Goal: Task Accomplishment & Management: Use online tool/utility

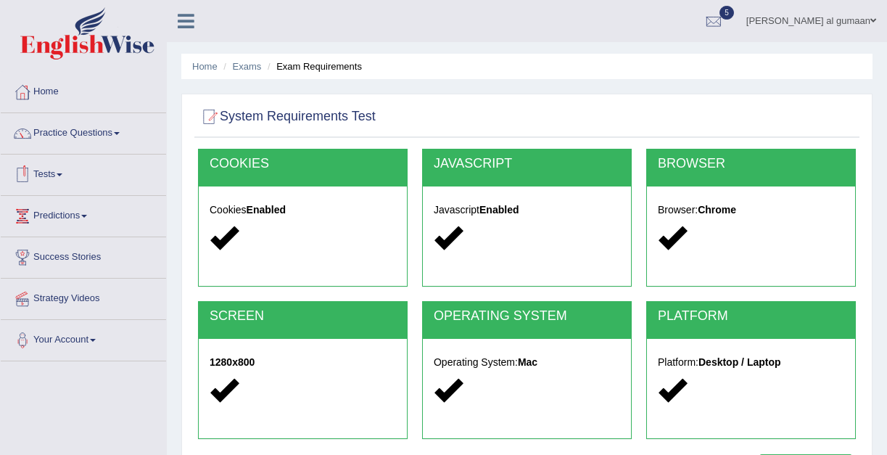
click at [69, 178] on link "Tests" at bounding box center [83, 173] width 165 height 36
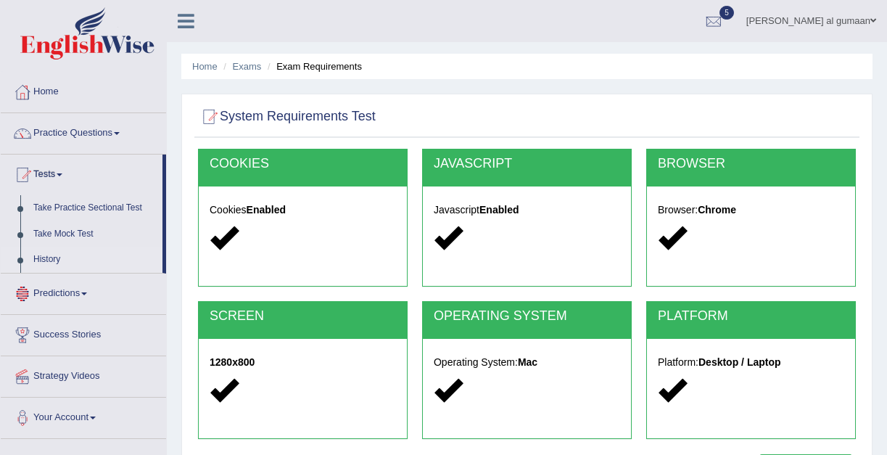
click at [44, 265] on link "History" at bounding box center [95, 260] width 136 height 26
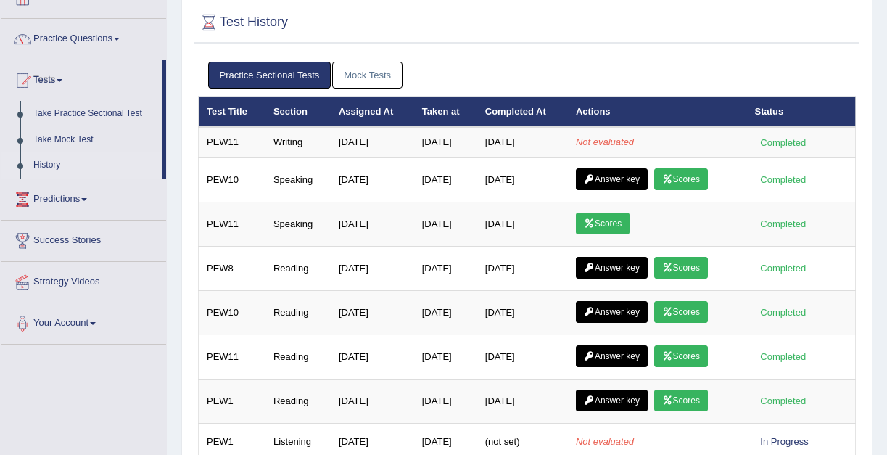
scroll to position [94, 0]
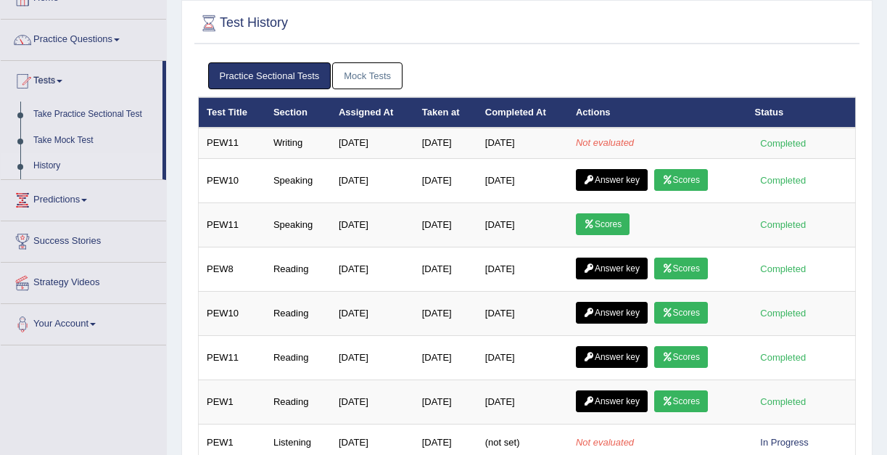
click at [49, 165] on link "History" at bounding box center [95, 166] width 136 height 26
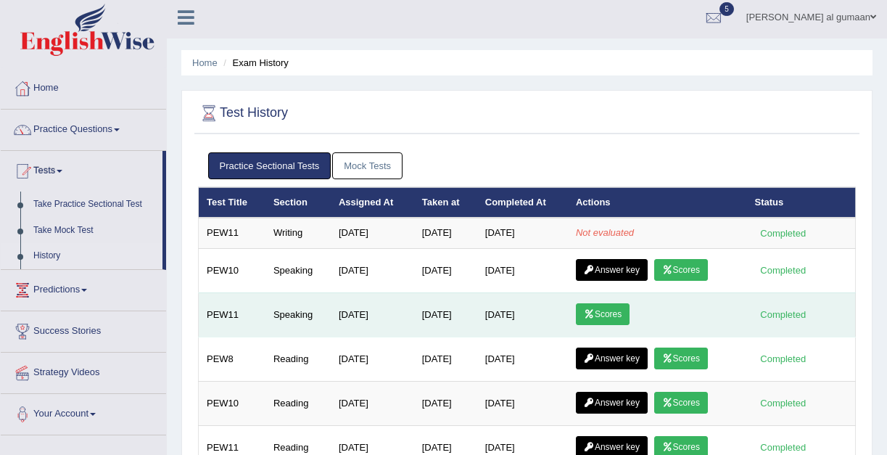
scroll to position [3, 0]
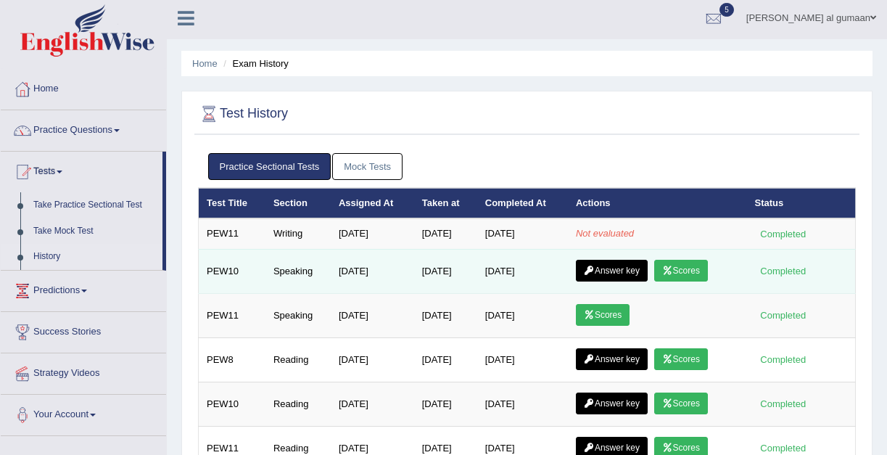
click at [683, 273] on link "Scores" at bounding box center [681, 271] width 54 height 22
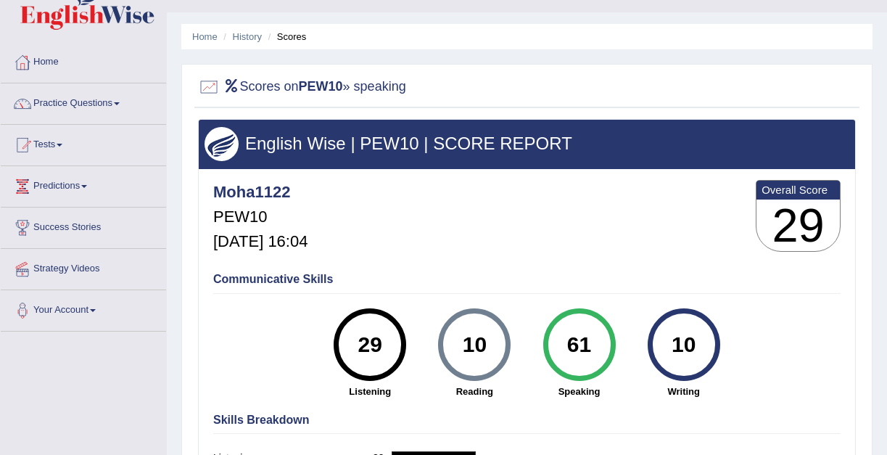
scroll to position [38, 0]
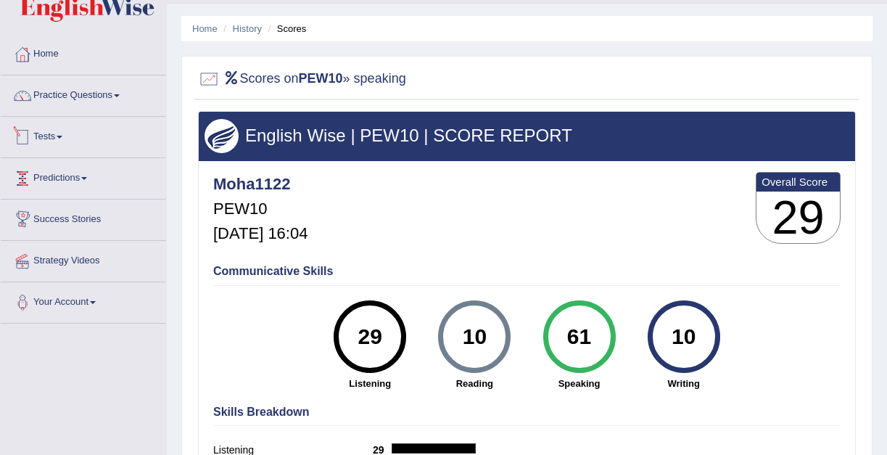
click at [50, 134] on link "Tests" at bounding box center [83, 135] width 165 height 36
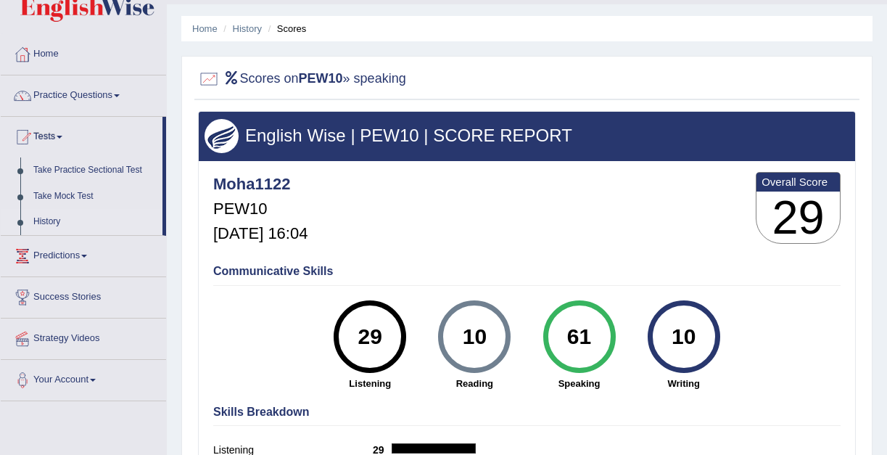
click at [49, 229] on link "History" at bounding box center [95, 222] width 136 height 26
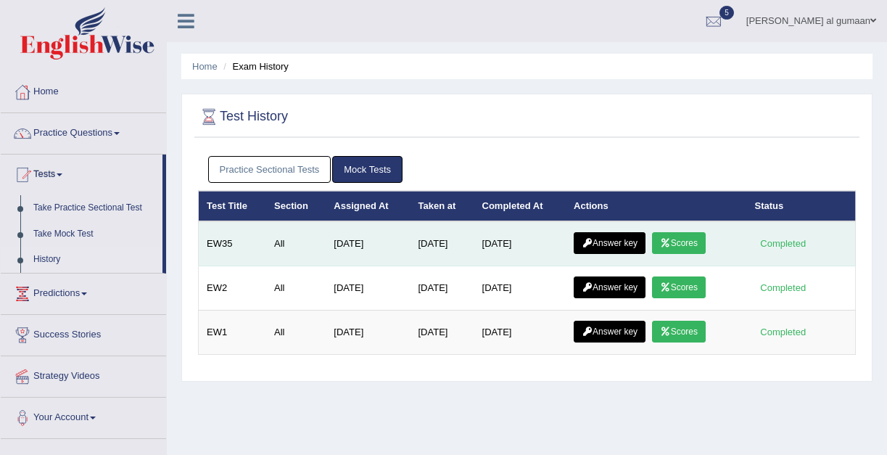
click at [602, 244] on link "Answer key" at bounding box center [610, 243] width 72 height 22
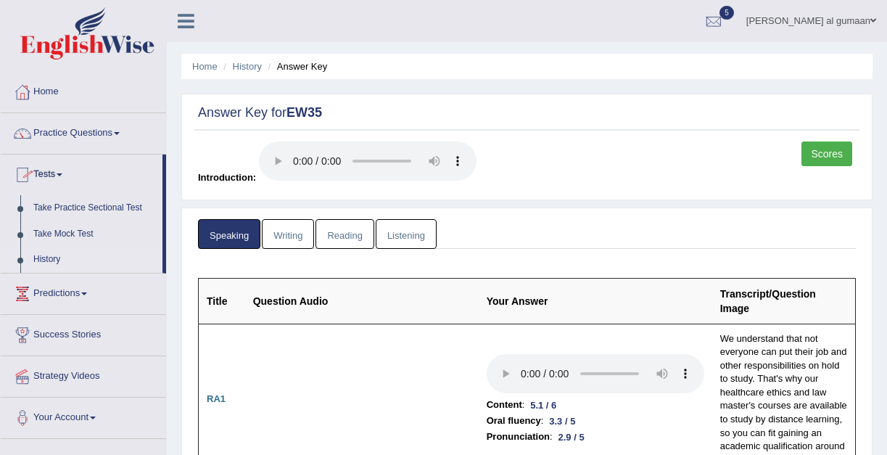
click at [56, 263] on link "History" at bounding box center [95, 260] width 136 height 26
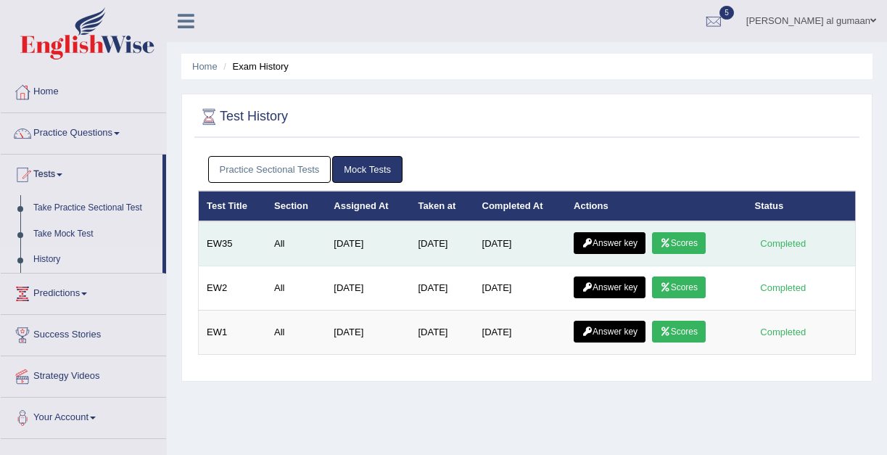
click at [683, 245] on link "Scores" at bounding box center [679, 243] width 54 height 22
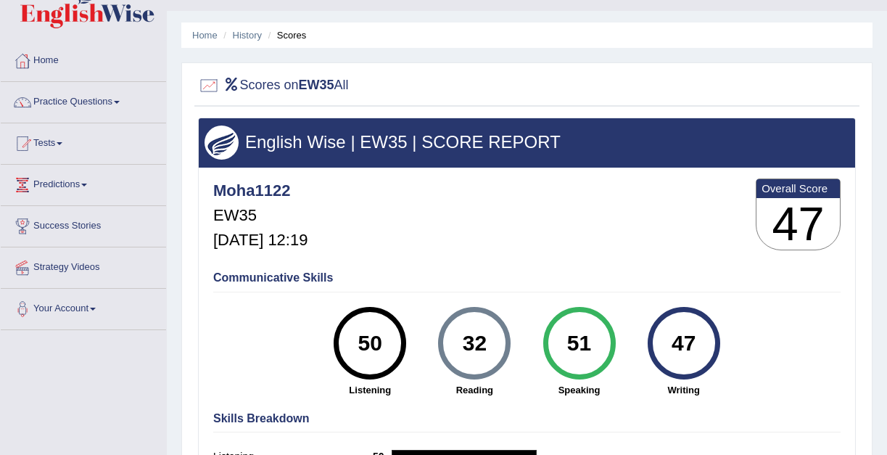
scroll to position [33, 0]
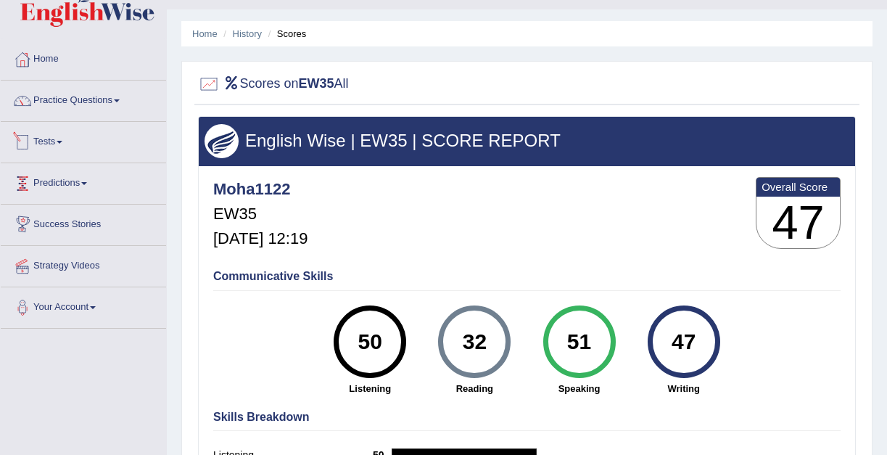
click at [59, 142] on link "Tests" at bounding box center [83, 140] width 165 height 36
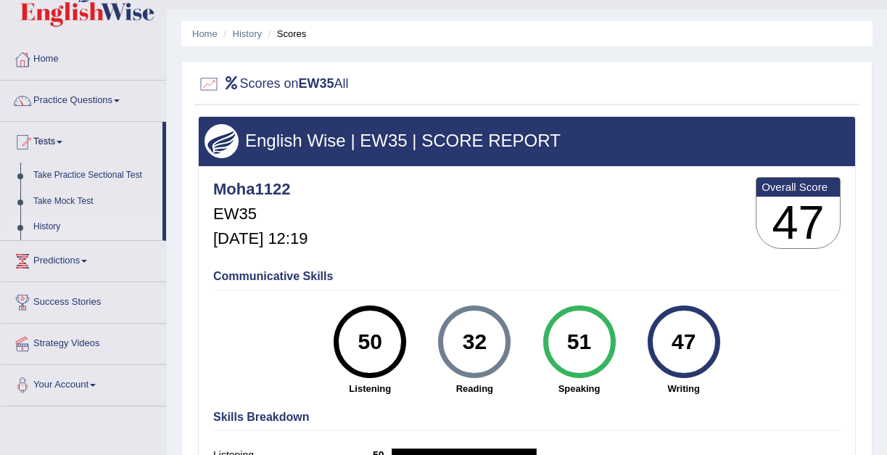
click at [46, 224] on link "History" at bounding box center [95, 227] width 136 height 26
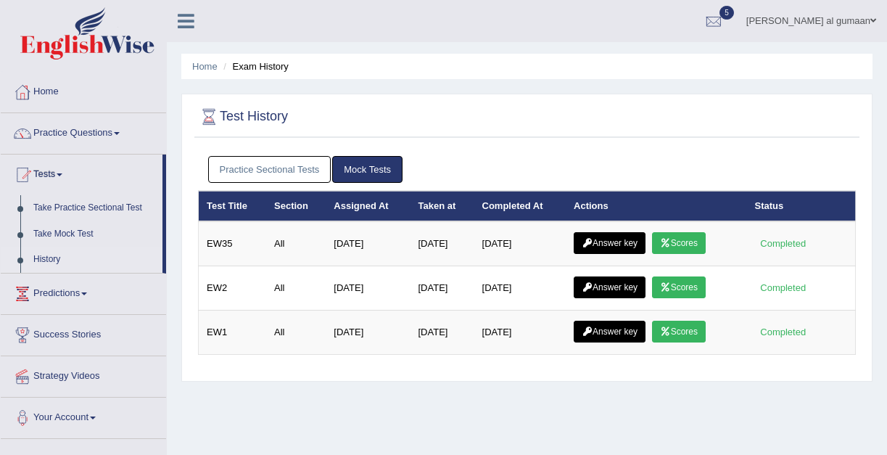
click at [306, 168] on link "Practice Sectional Tests" at bounding box center [269, 169] width 123 height 27
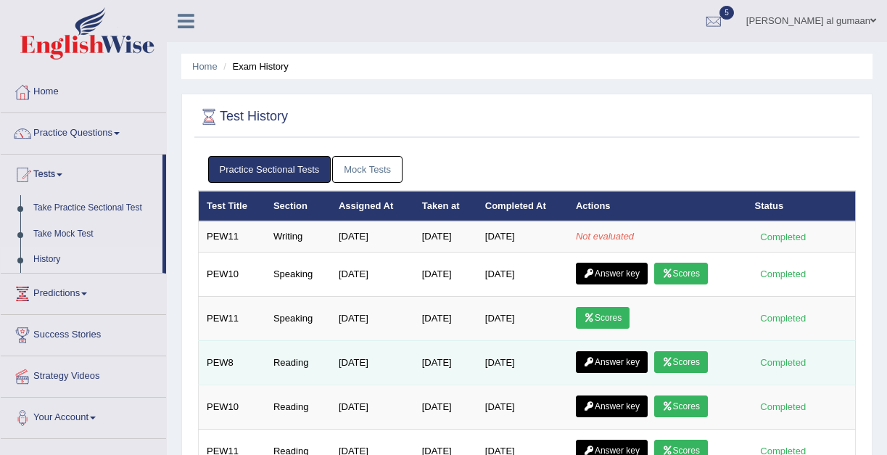
click at [684, 360] on link "Scores" at bounding box center [681, 362] width 54 height 22
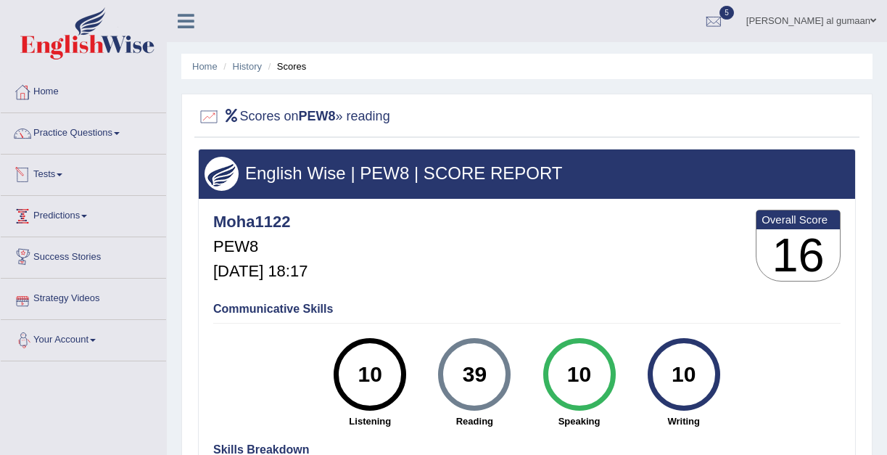
click at [42, 178] on link "Tests" at bounding box center [83, 173] width 165 height 36
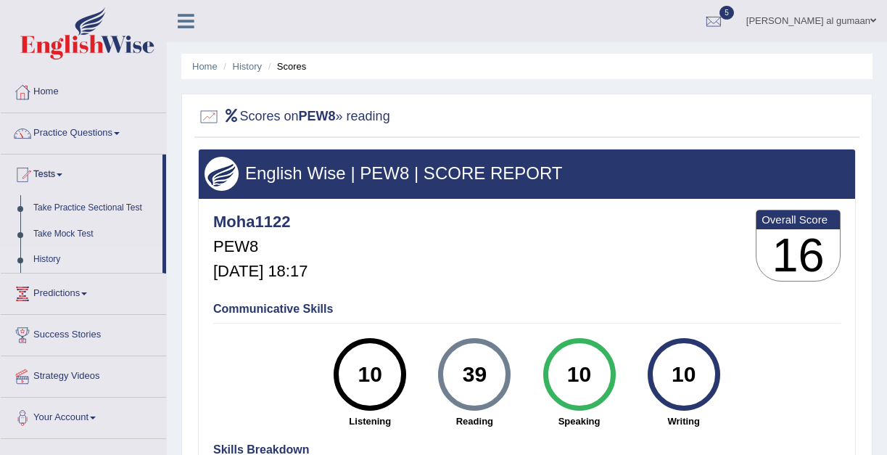
click at [51, 263] on link "History" at bounding box center [95, 260] width 136 height 26
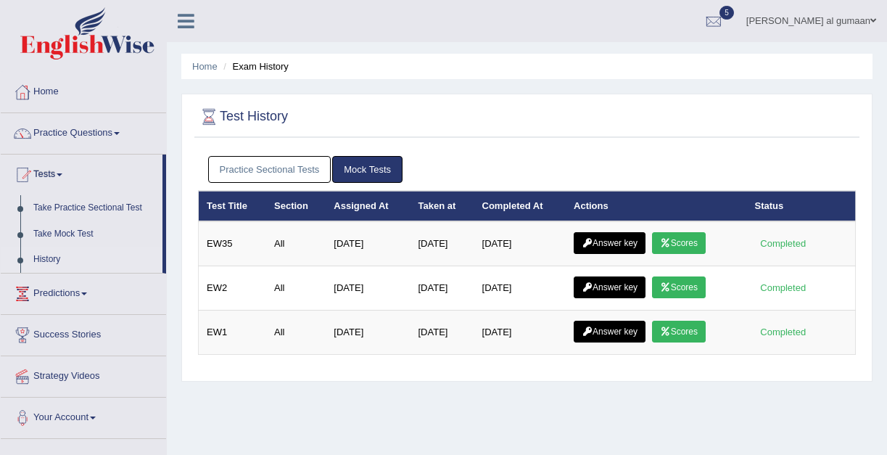
click at [266, 178] on link "Practice Sectional Tests" at bounding box center [269, 169] width 123 height 27
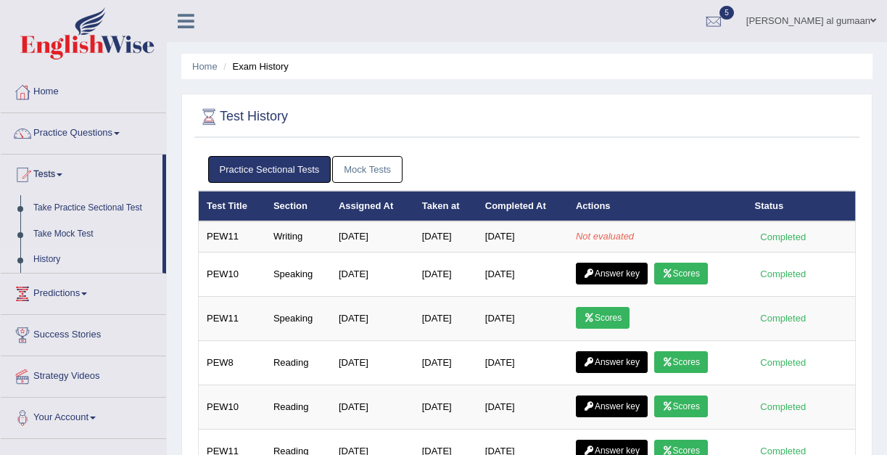
click at [66, 264] on link "History" at bounding box center [95, 260] width 136 height 26
click at [358, 173] on link "Mock Tests" at bounding box center [367, 169] width 70 height 27
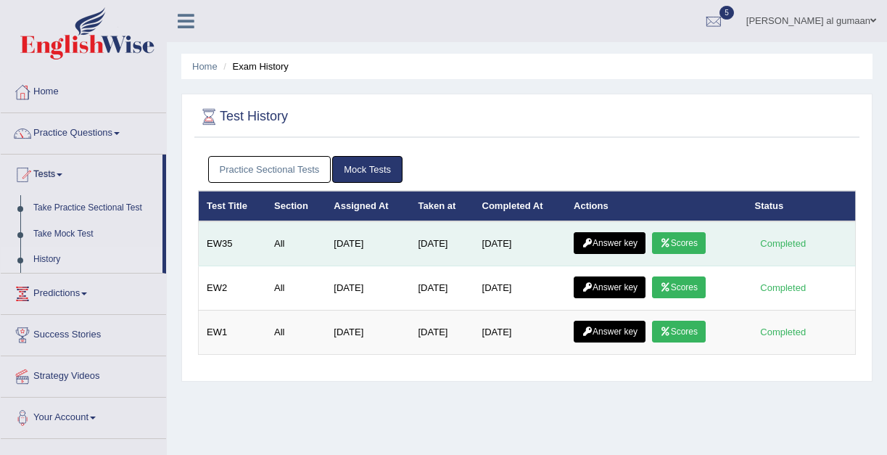
click at [678, 246] on link "Scores" at bounding box center [679, 243] width 54 height 22
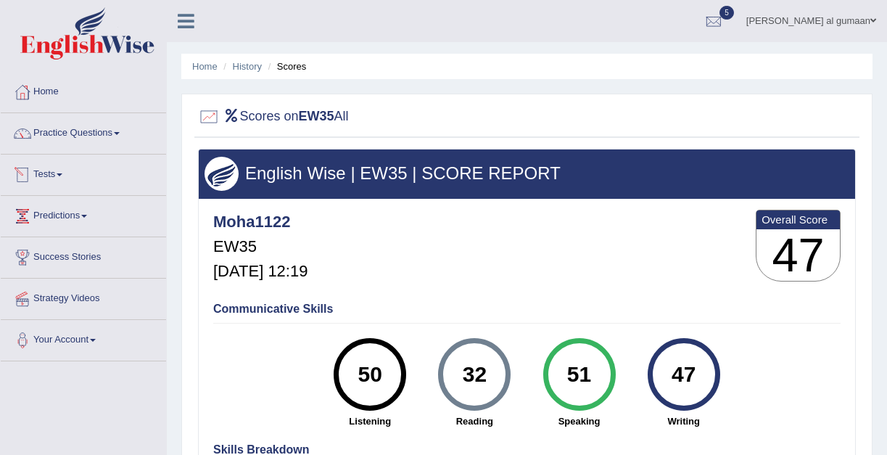
click at [75, 167] on link "Tests" at bounding box center [83, 173] width 165 height 36
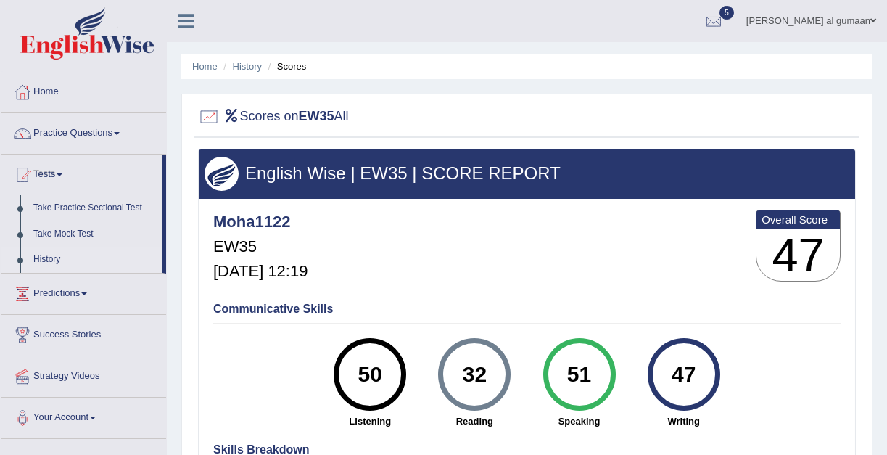
click at [49, 264] on link "History" at bounding box center [95, 260] width 136 height 26
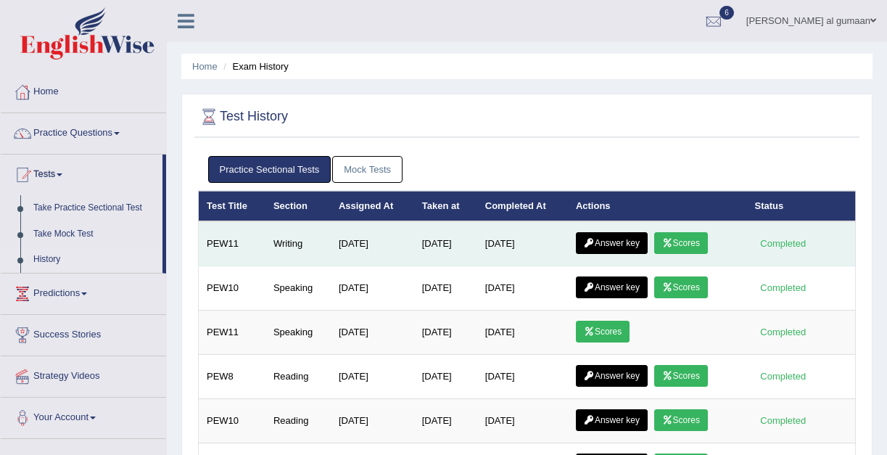
click at [675, 235] on link "Scores" at bounding box center [681, 243] width 54 height 22
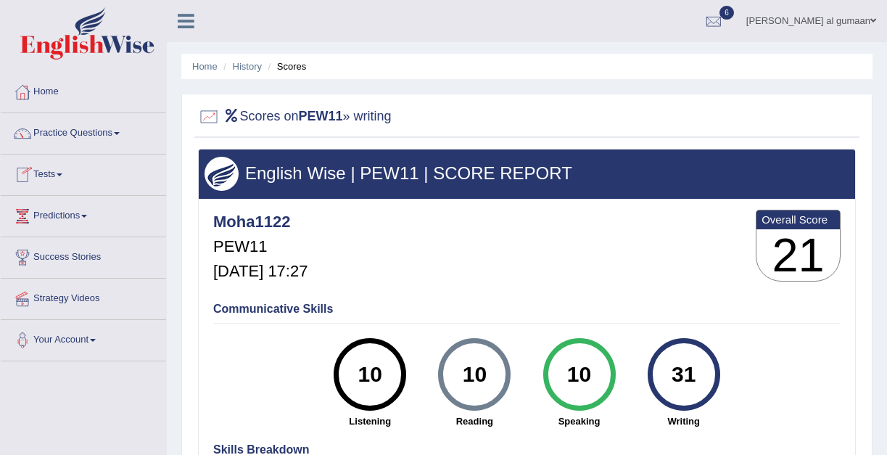
click at [62, 175] on link "Tests" at bounding box center [83, 173] width 165 height 36
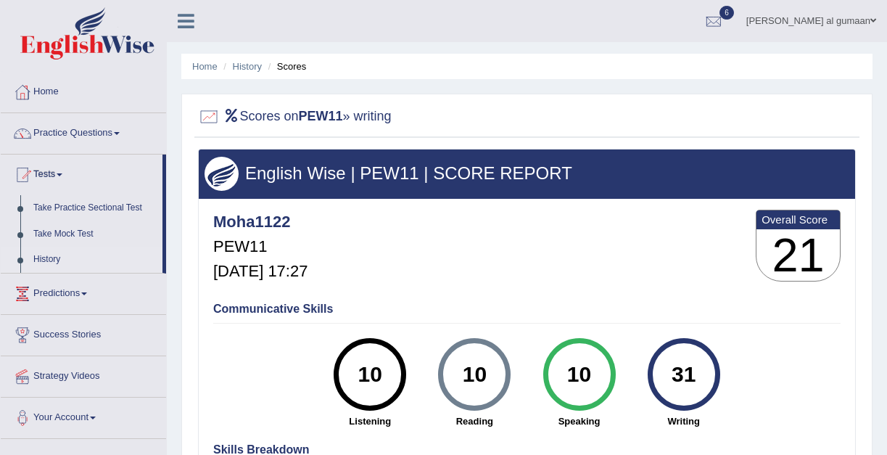
click at [51, 263] on link "History" at bounding box center [95, 260] width 136 height 26
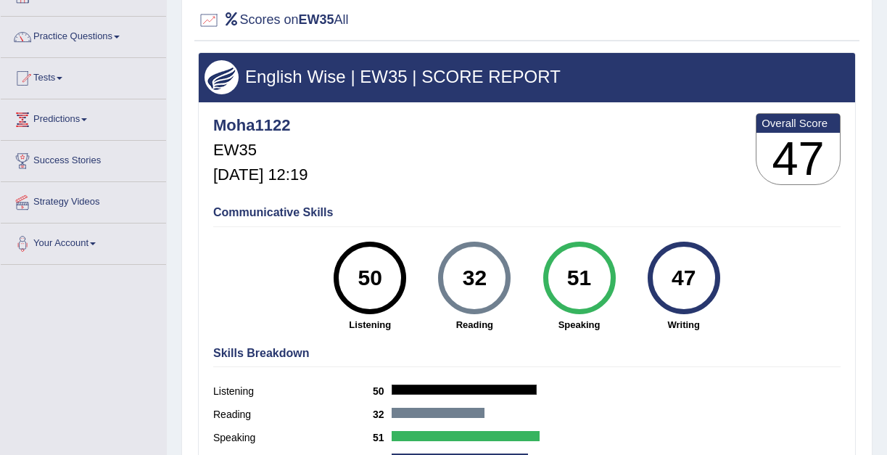
scroll to position [99, 0]
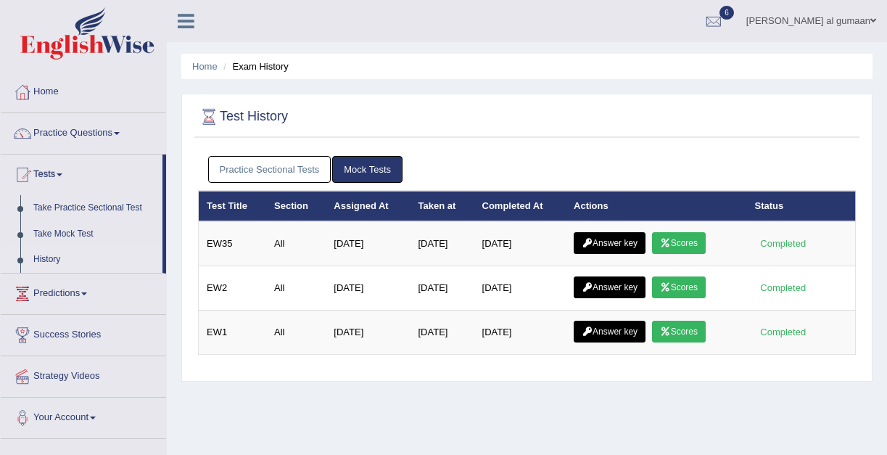
click at [248, 180] on link "Practice Sectional Tests" at bounding box center [269, 169] width 123 height 27
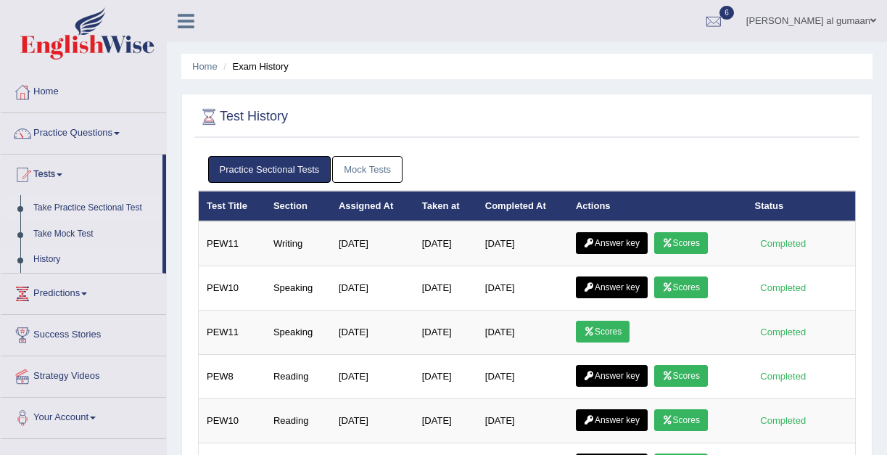
click at [76, 204] on link "Take Practice Sectional Test" at bounding box center [95, 208] width 136 height 26
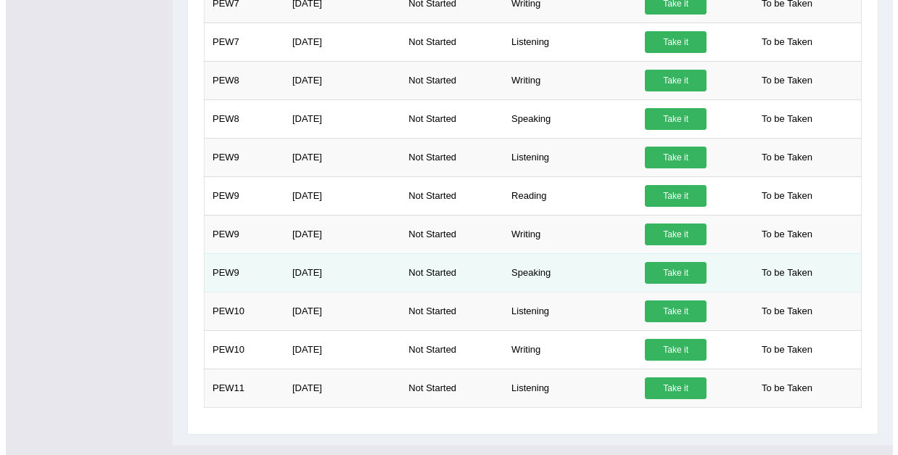
scroll to position [1295, 0]
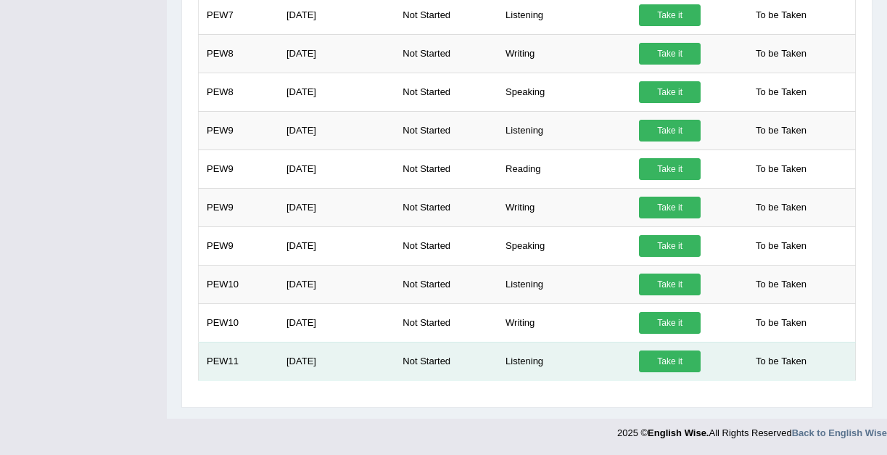
click at [667, 369] on link "Take it" at bounding box center [670, 361] width 62 height 22
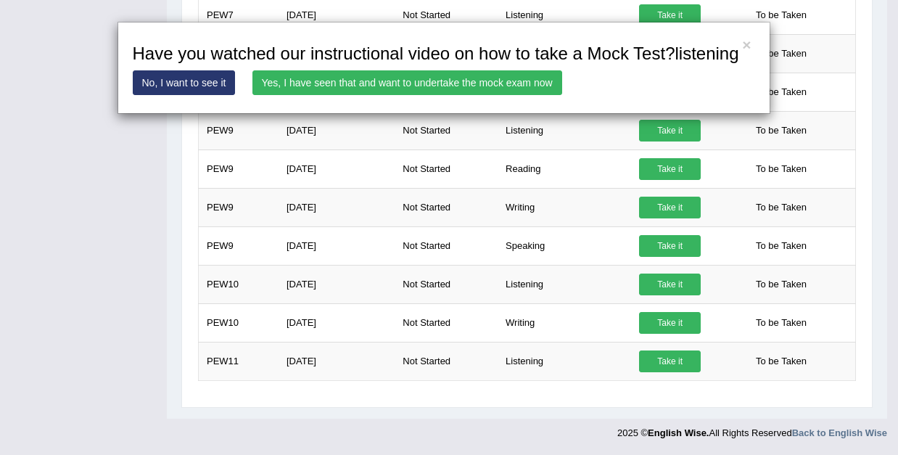
click at [479, 95] on link "Yes, I have seen that and want to undertake the mock exam now" at bounding box center [407, 82] width 310 height 25
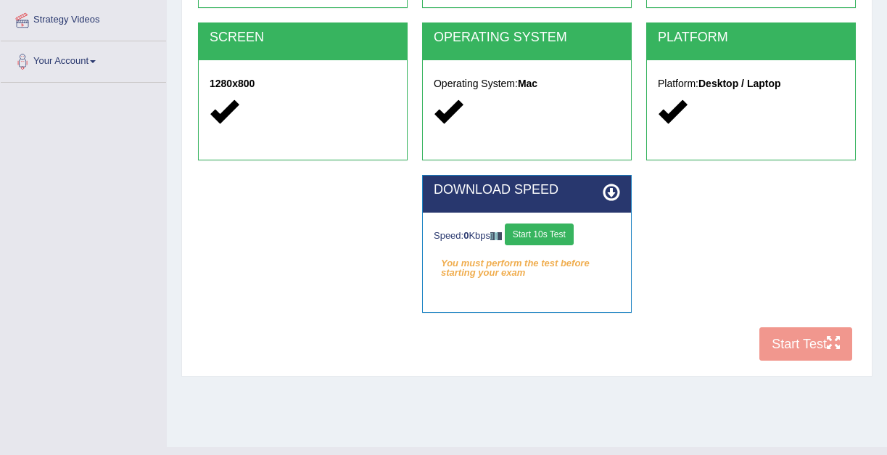
click at [558, 247] on div "Speed: 0 Kbps Start 10s Test" at bounding box center [527, 235] width 186 height 25
click at [553, 239] on button "Start 10s Test" at bounding box center [539, 234] width 69 height 22
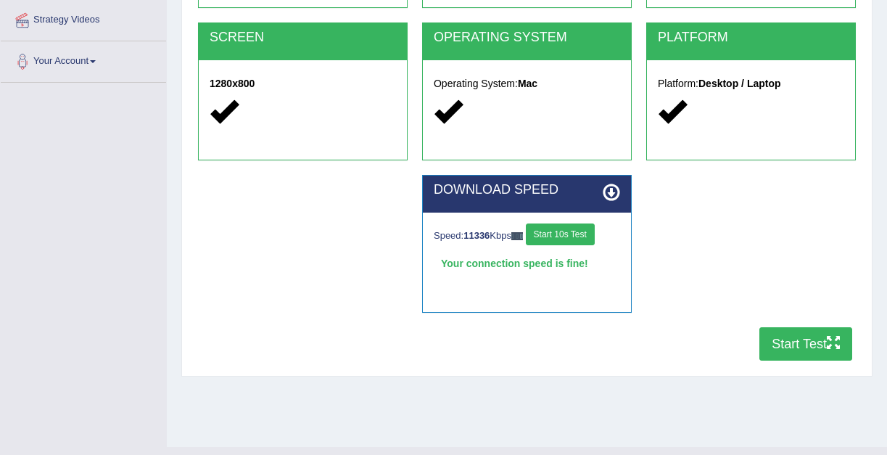
click at [790, 341] on button "Start Test" at bounding box center [805, 343] width 93 height 33
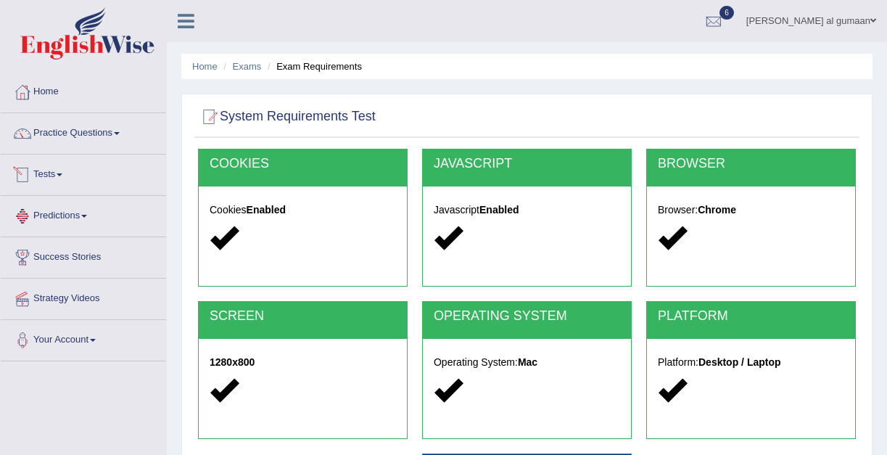
click at [57, 167] on link "Tests" at bounding box center [83, 173] width 165 height 36
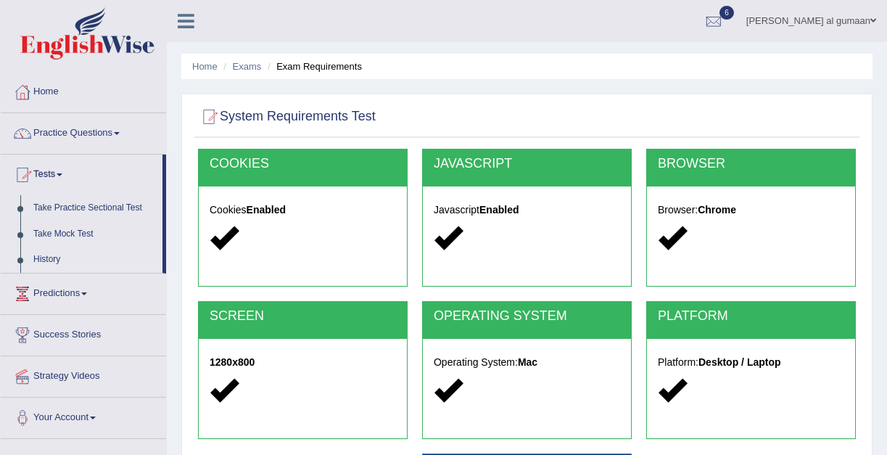
click at [50, 260] on link "History" at bounding box center [95, 260] width 136 height 26
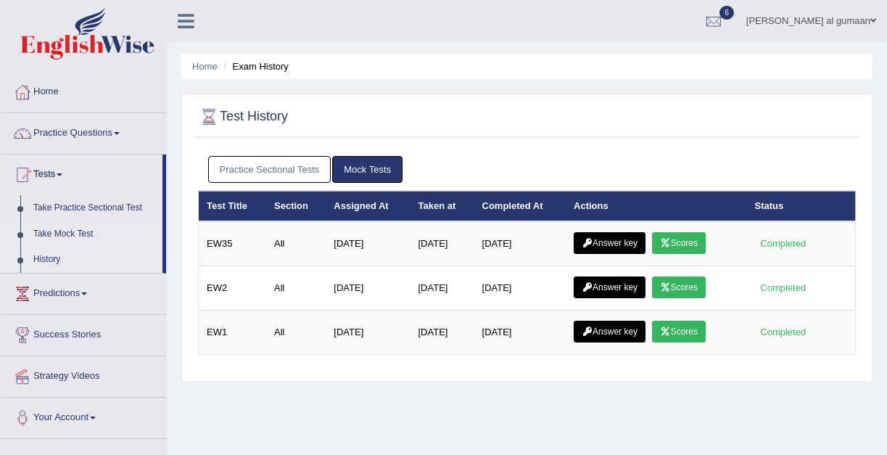
click at [70, 232] on link "Take Mock Test" at bounding box center [95, 234] width 136 height 26
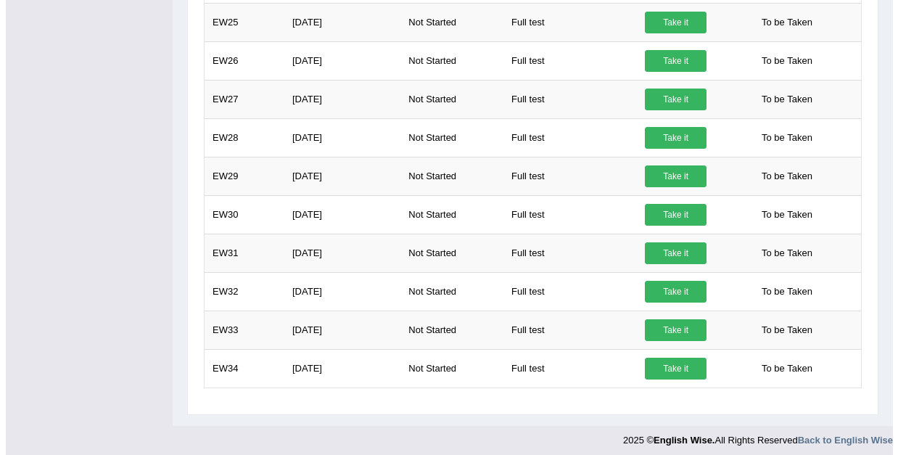
scroll to position [1089, 0]
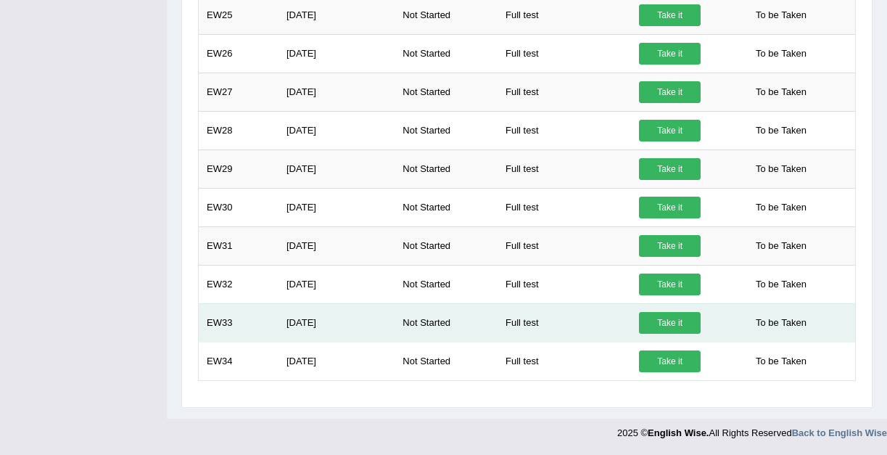
click at [649, 320] on link "Take it" at bounding box center [670, 323] width 62 height 22
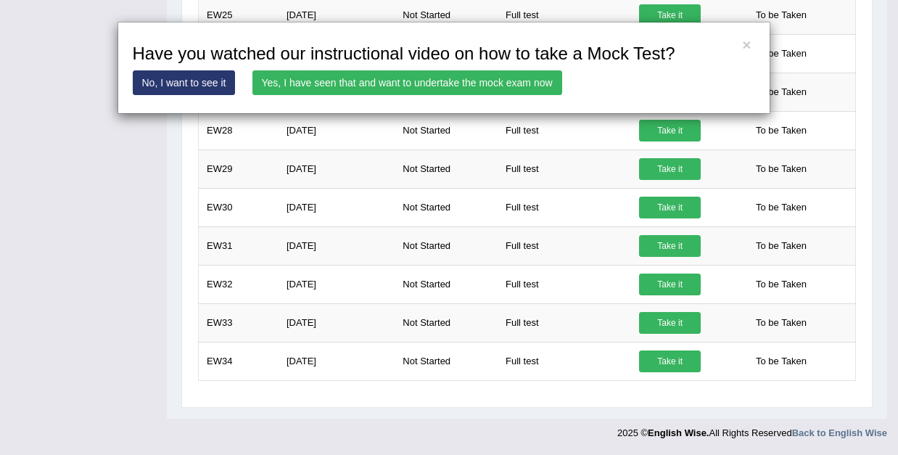
click at [465, 84] on link "Yes, I have seen that and want to undertake the mock exam now" at bounding box center [407, 82] width 310 height 25
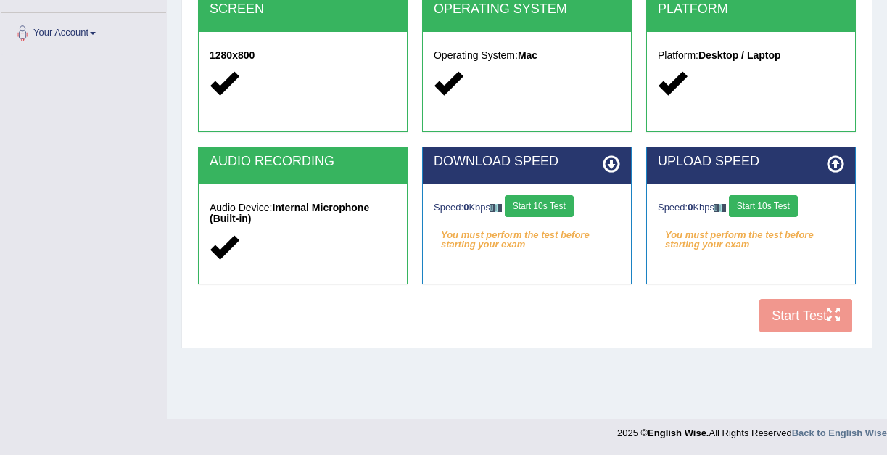
click at [563, 206] on button "Start 10s Test" at bounding box center [539, 206] width 69 height 22
click at [742, 212] on button "Start 10s Test" at bounding box center [763, 206] width 69 height 22
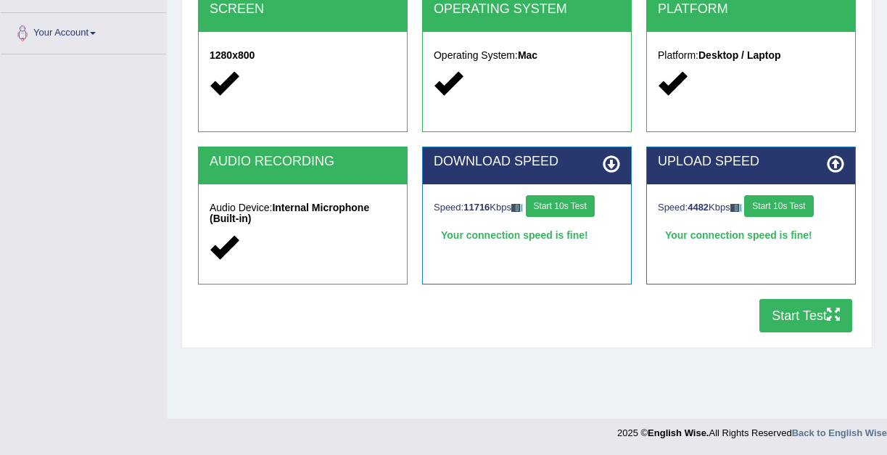
click at [799, 309] on button "Start Test" at bounding box center [805, 315] width 93 height 33
